Goal: Task Accomplishment & Management: Manage account settings

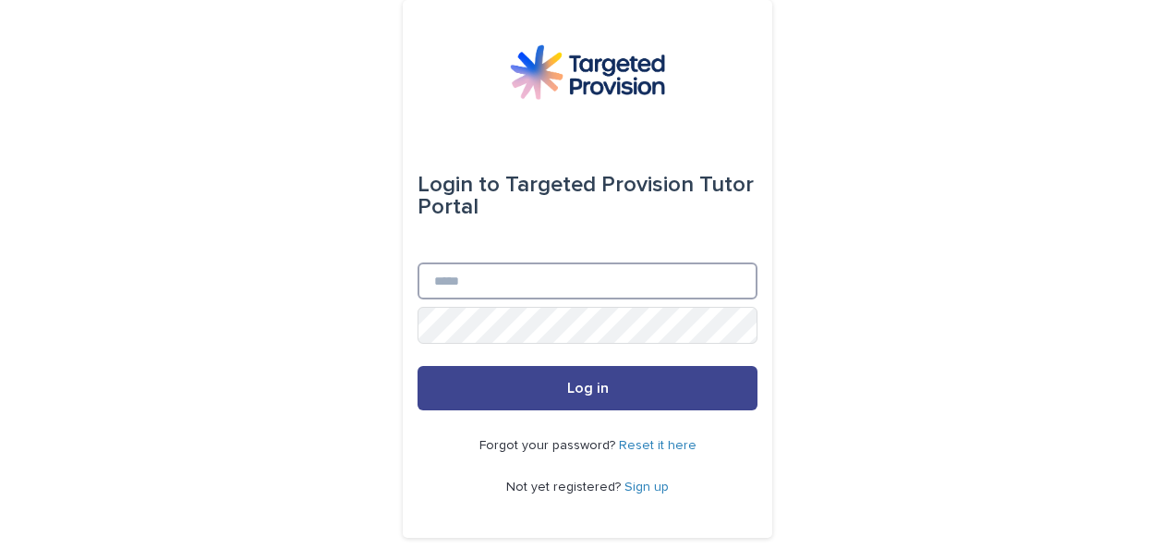
type input "**********"
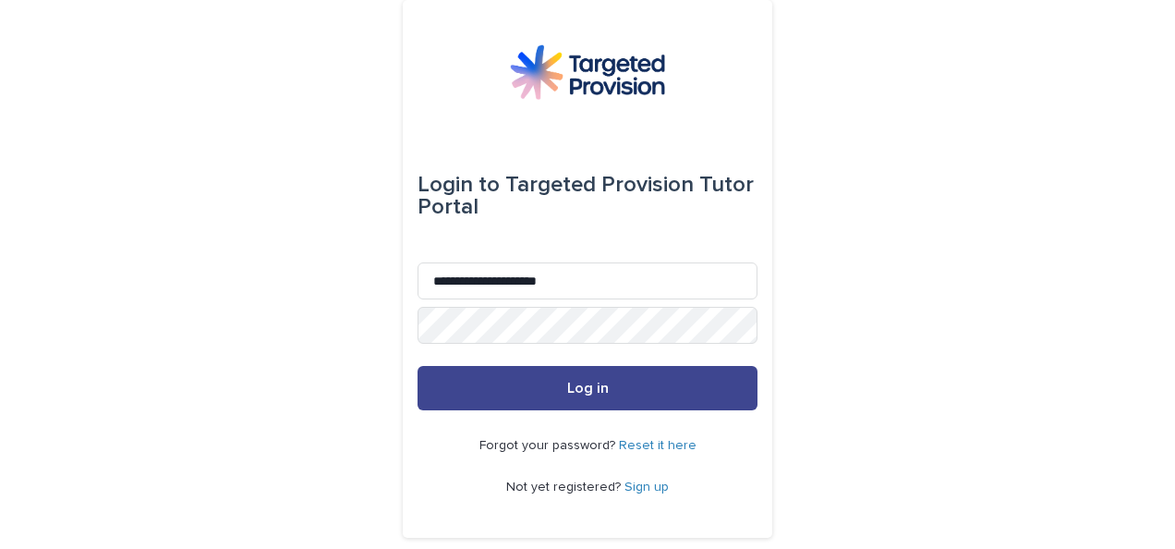
click at [604, 381] on button "Log in" at bounding box center [588, 388] width 340 height 44
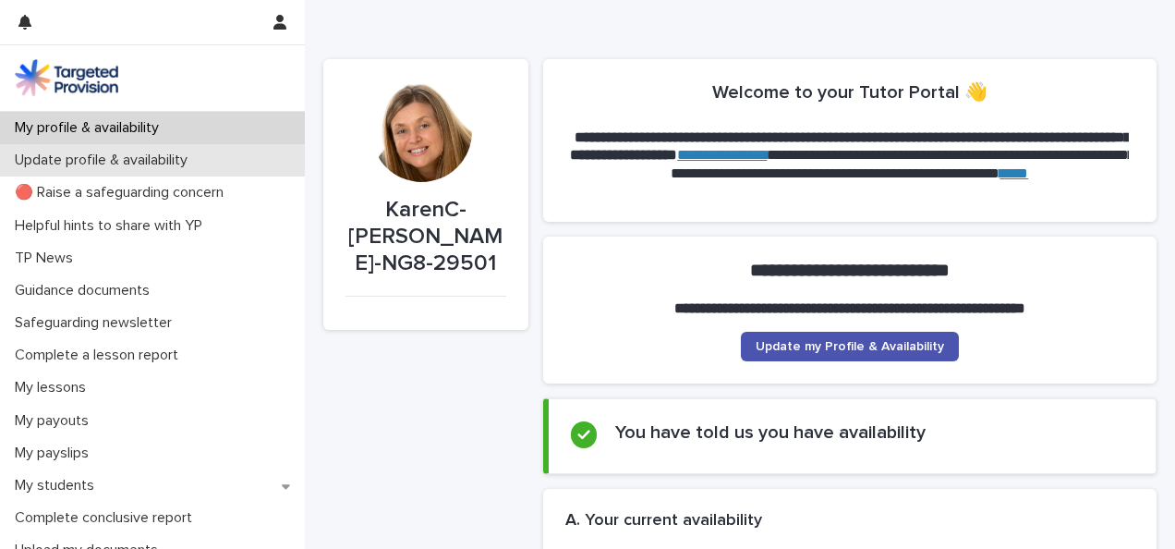
click at [179, 167] on p "Update profile & availability" at bounding box center [104, 161] width 195 height 18
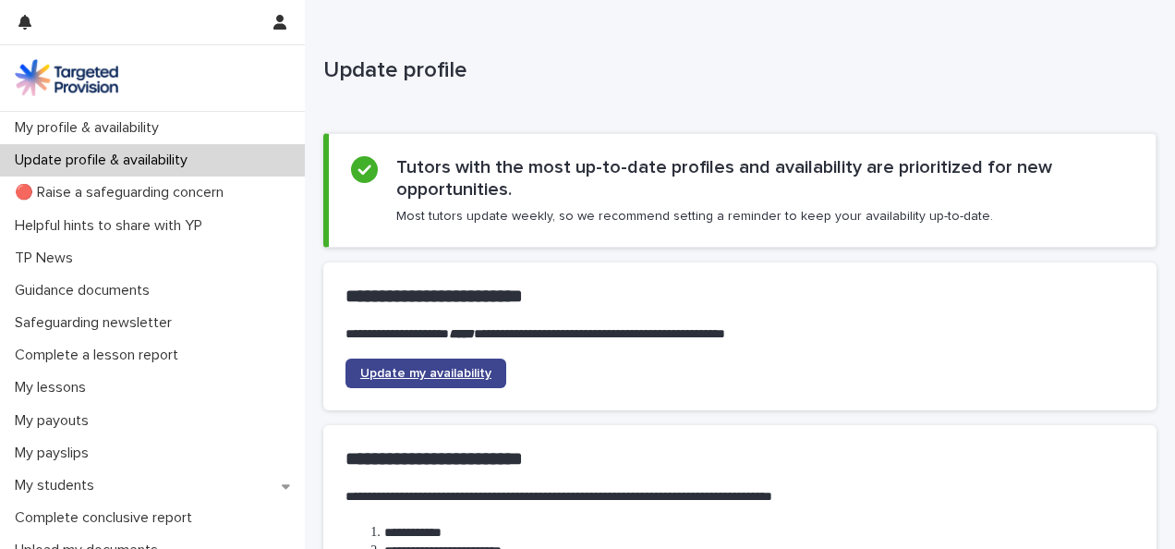
click at [429, 379] on link "Update my availability" at bounding box center [426, 374] width 161 height 30
